Goal: Communication & Community: Answer question/provide support

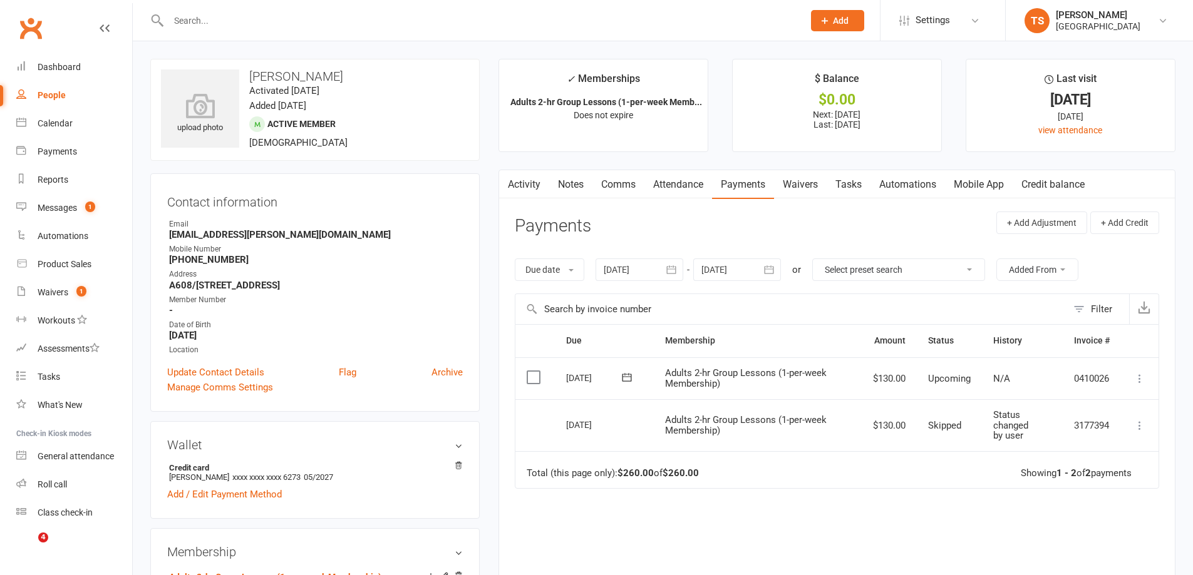
click at [195, 23] on input "text" at bounding box center [480, 21] width 630 height 18
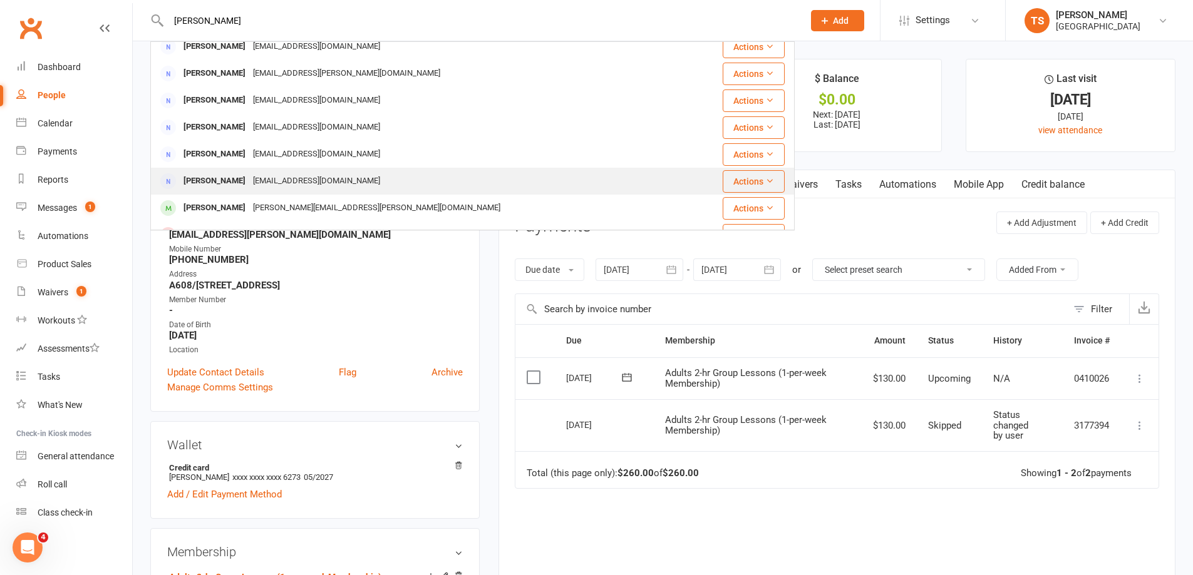
scroll to position [188, 0]
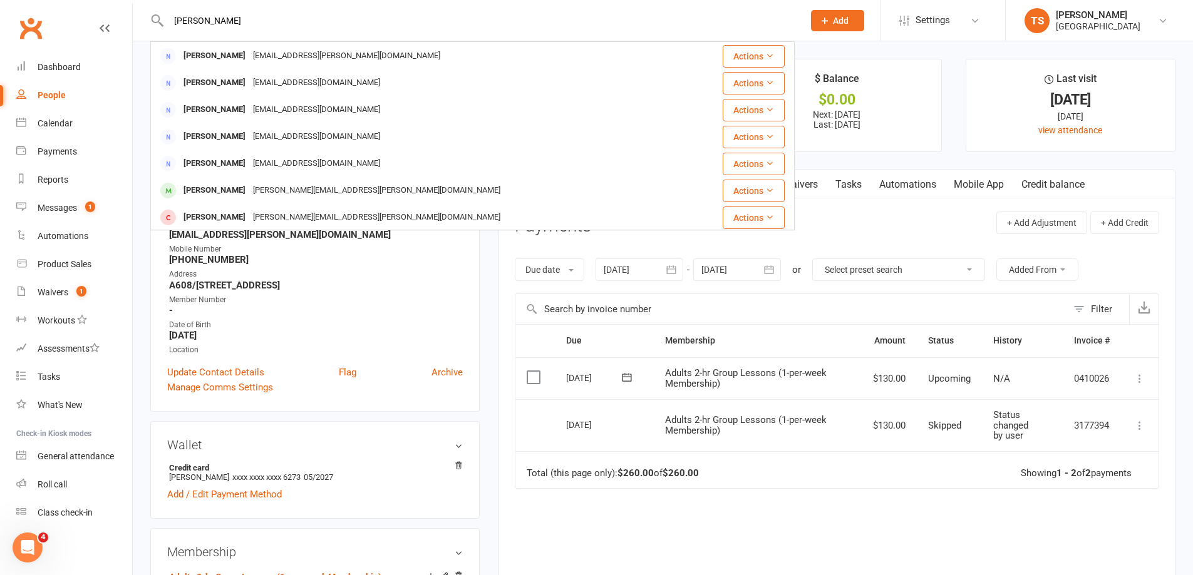
drag, startPoint x: 209, startPoint y: 19, endPoint x: 158, endPoint y: 11, distance: 51.9
click at [158, 11] on div "[PERSON_NAME] [EMAIL_ADDRESS][DOMAIN_NAME] Actions [PERSON_NAME] [PERSON_NAME][…" at bounding box center [472, 20] width 644 height 41
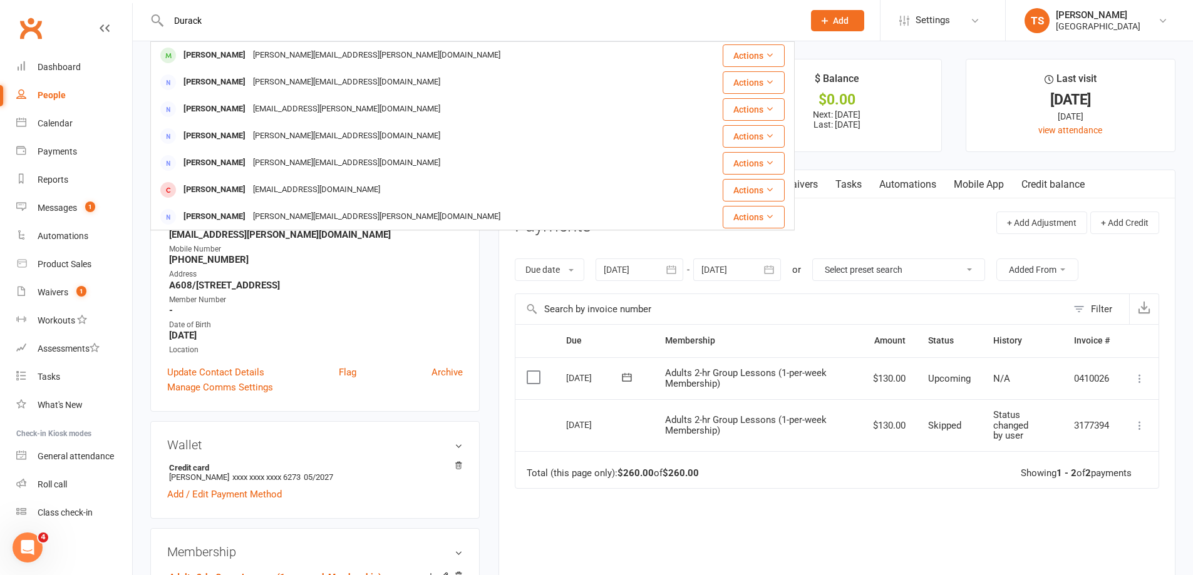
drag, startPoint x: 201, startPoint y: 17, endPoint x: 162, endPoint y: 11, distance: 39.9
click at [163, 13] on div "[PERSON_NAME] Durack [EMAIL_ADDRESS][PERSON_NAME][DOMAIN_NAME] Actions [PERSON_…" at bounding box center [472, 20] width 644 height 41
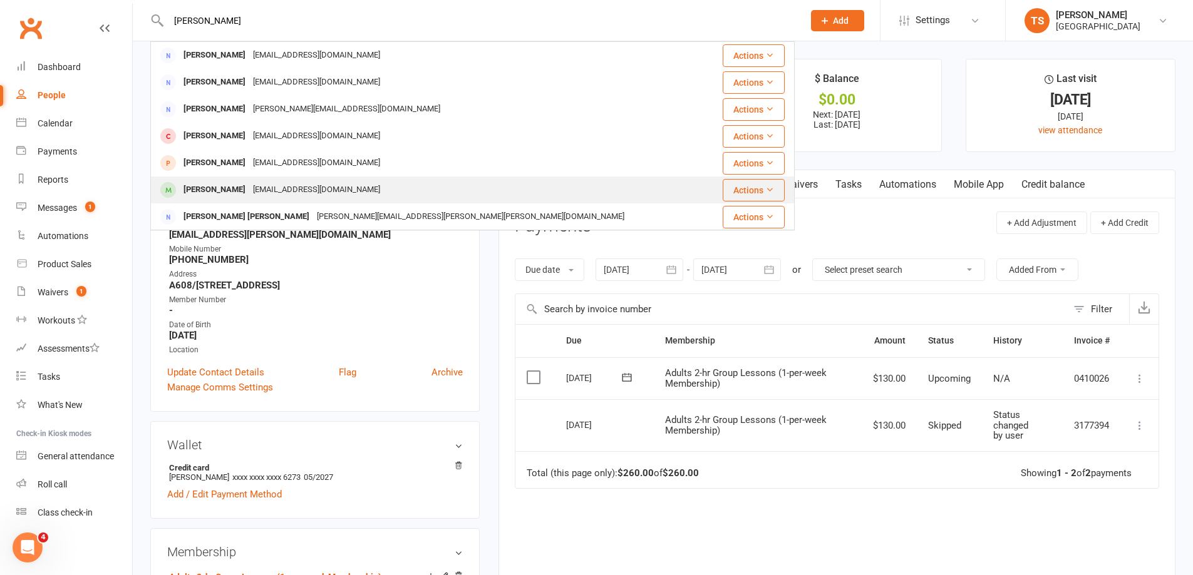
type input "[PERSON_NAME]"
click at [207, 182] on div "[PERSON_NAME]" at bounding box center [215, 190] width 70 height 18
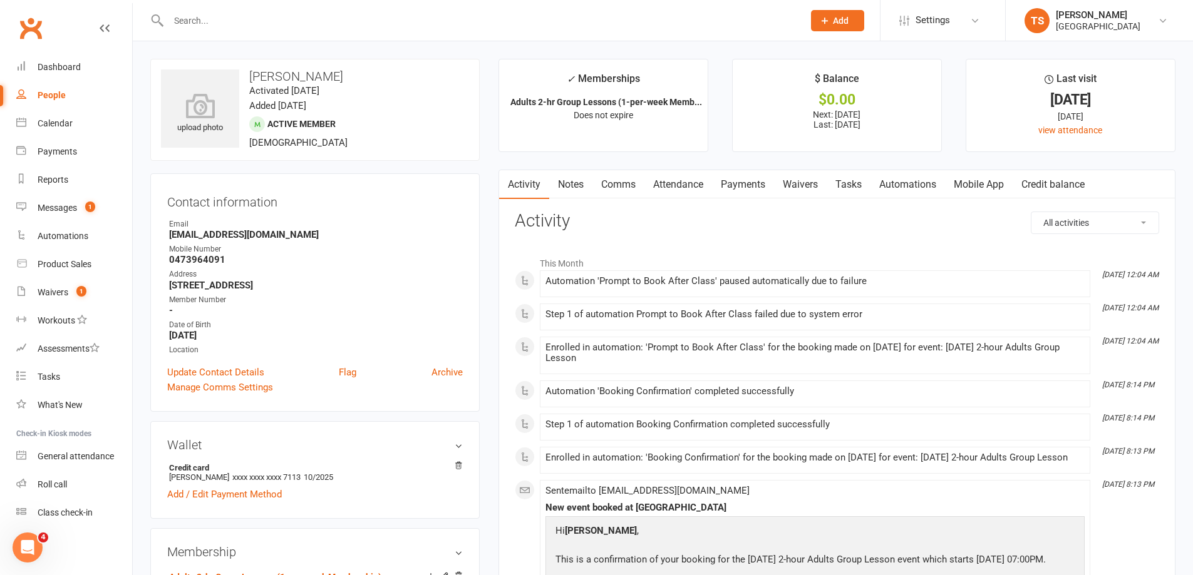
click at [616, 186] on link "Comms" at bounding box center [618, 184] width 52 height 29
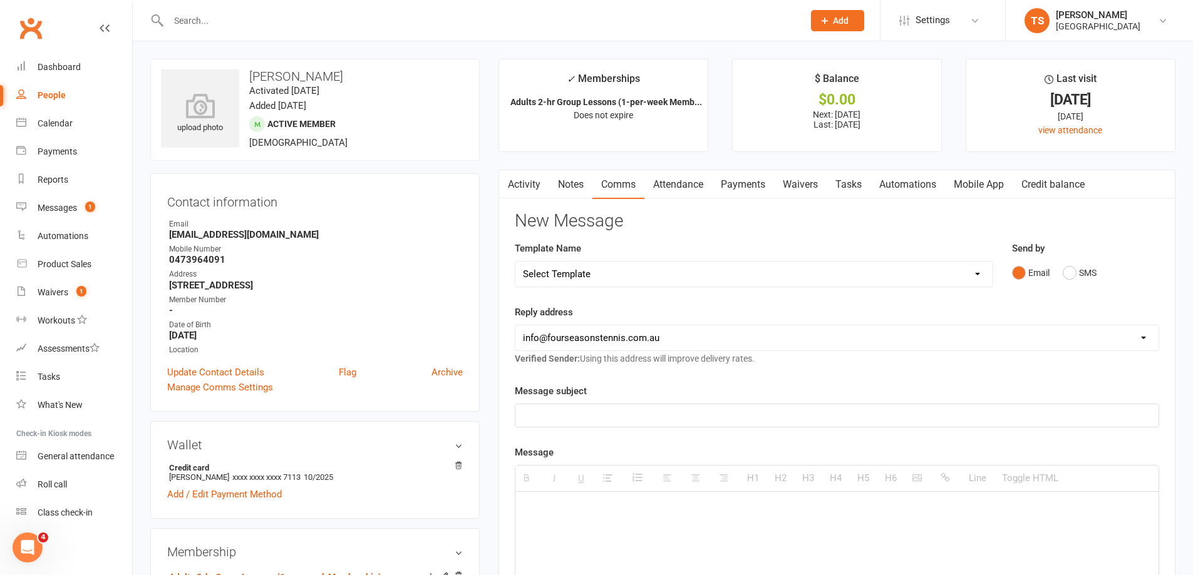
click at [528, 411] on p at bounding box center [837, 415] width 628 height 15
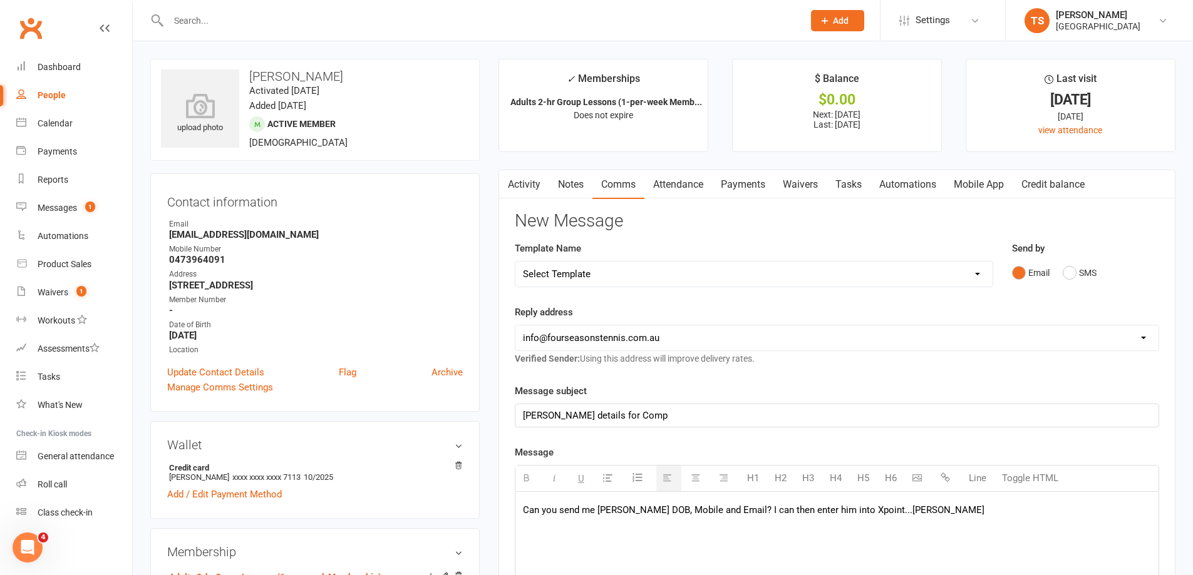
click at [523, 510] on p "Can you send me [PERSON_NAME] DOB, Mobile and Email? I can then enter him into …" at bounding box center [837, 510] width 628 height 15
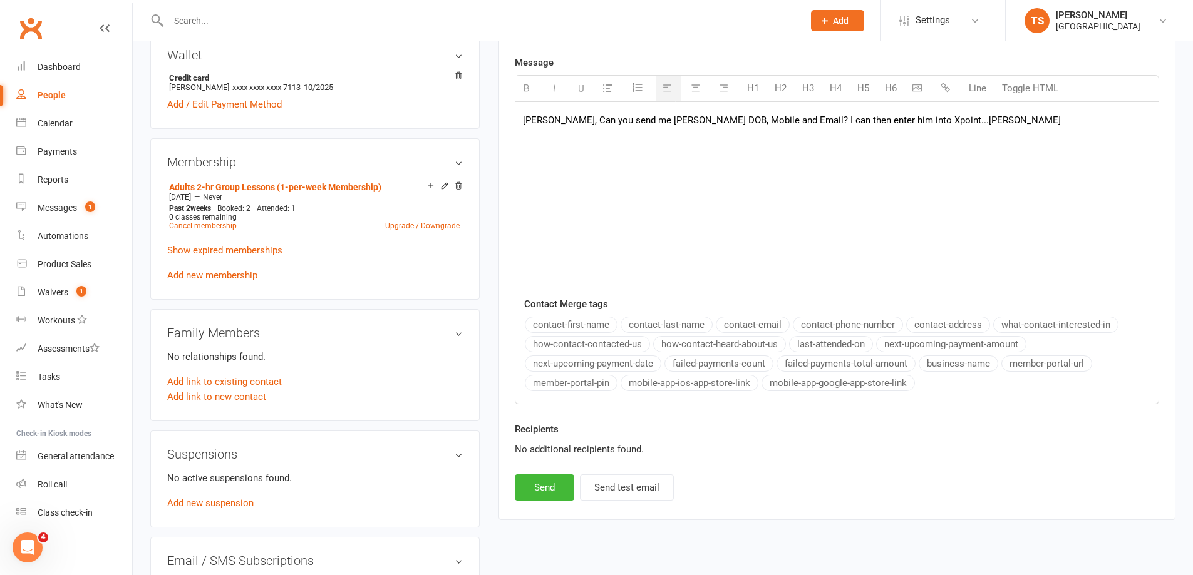
scroll to position [501, 0]
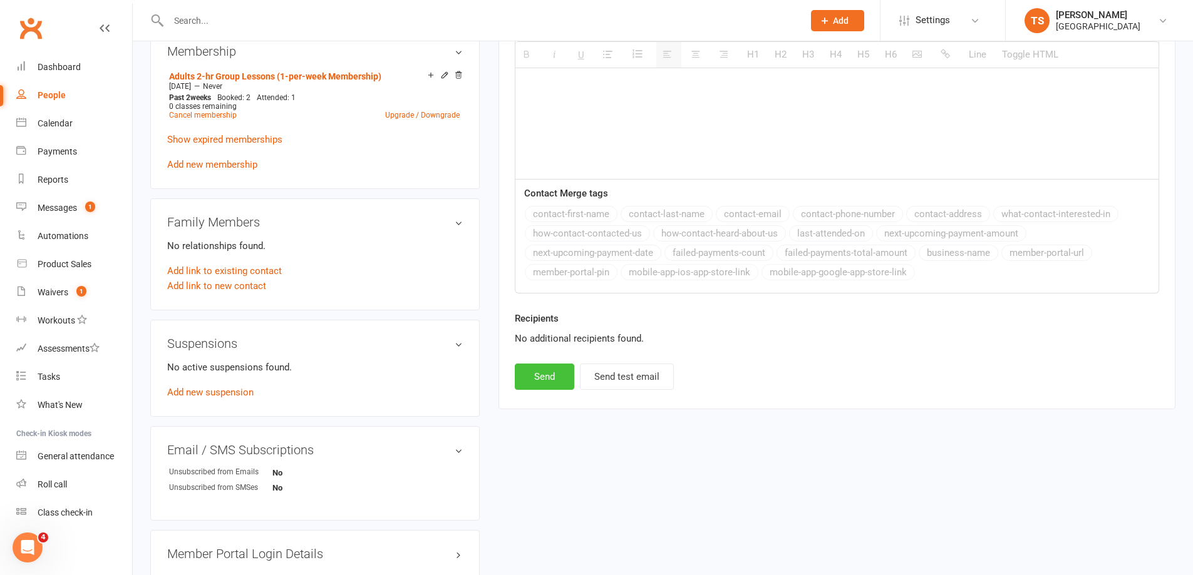
click at [550, 383] on button "Send" at bounding box center [544, 377] width 59 height 26
click at [185, 13] on input "text" at bounding box center [480, 21] width 630 height 18
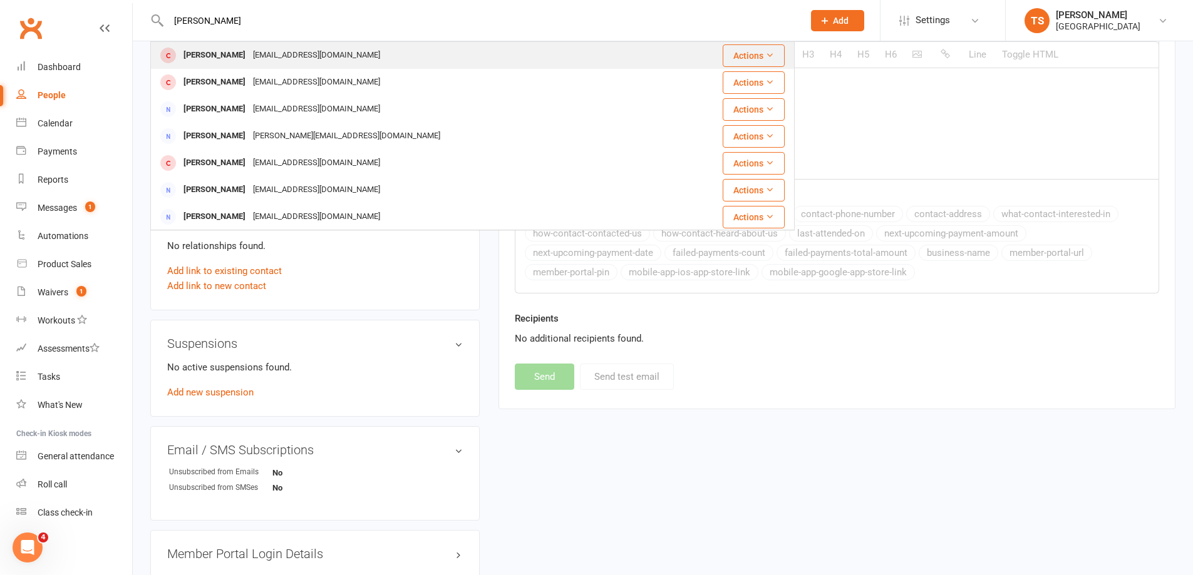
type input "[PERSON_NAME]"
click at [256, 58] on div "[EMAIL_ADDRESS][DOMAIN_NAME]" at bounding box center [316, 55] width 135 height 18
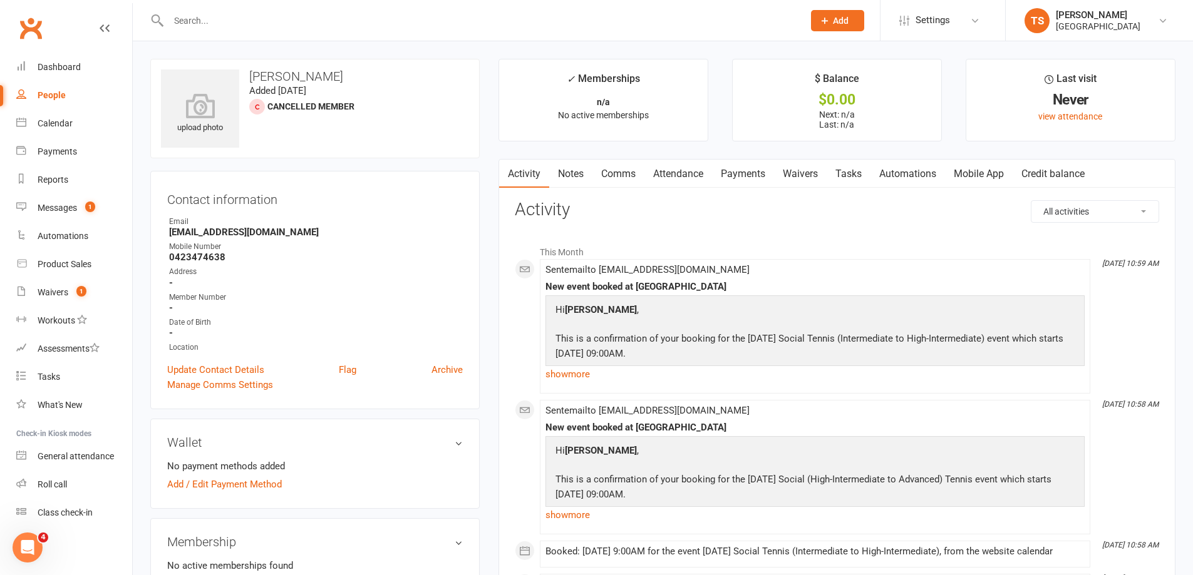
scroll to position [63, 0]
